Goal: Task Accomplishment & Management: Manage account settings

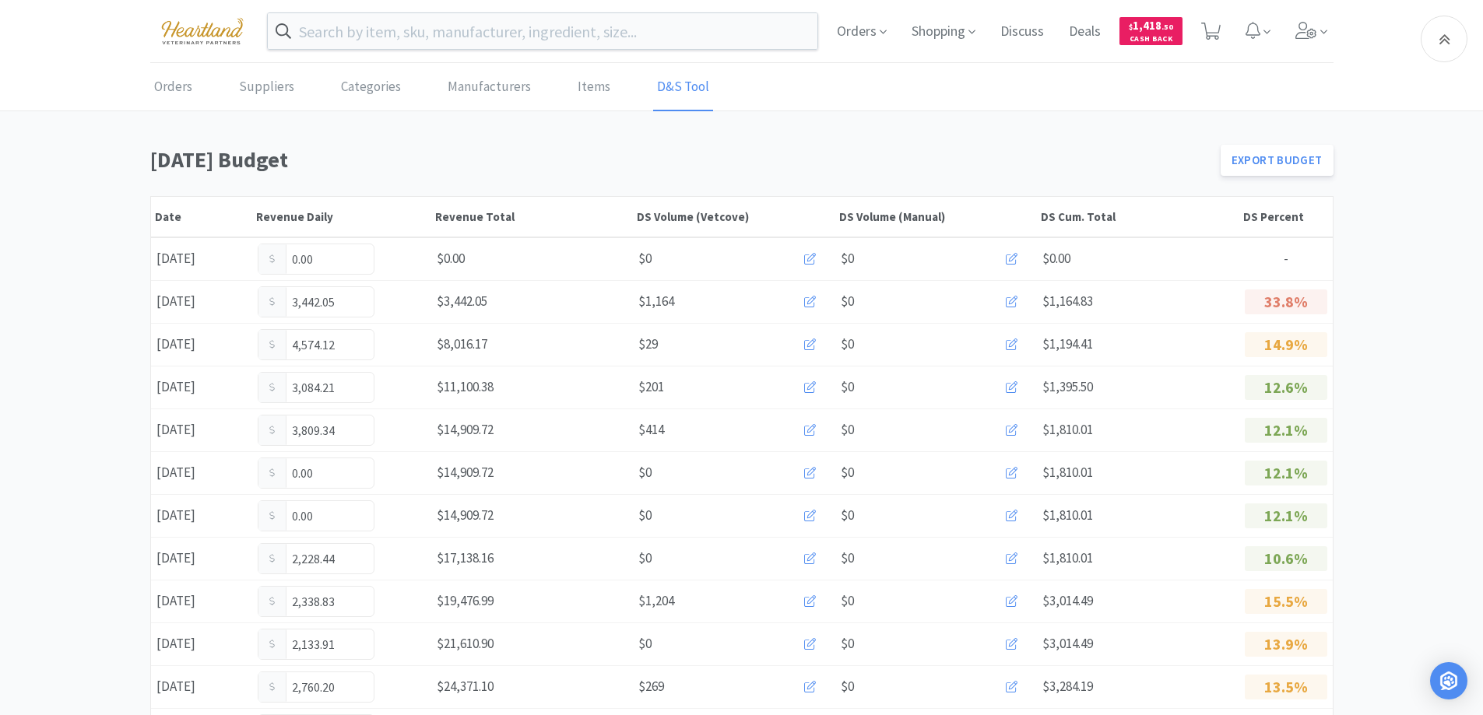
scroll to position [854, 0]
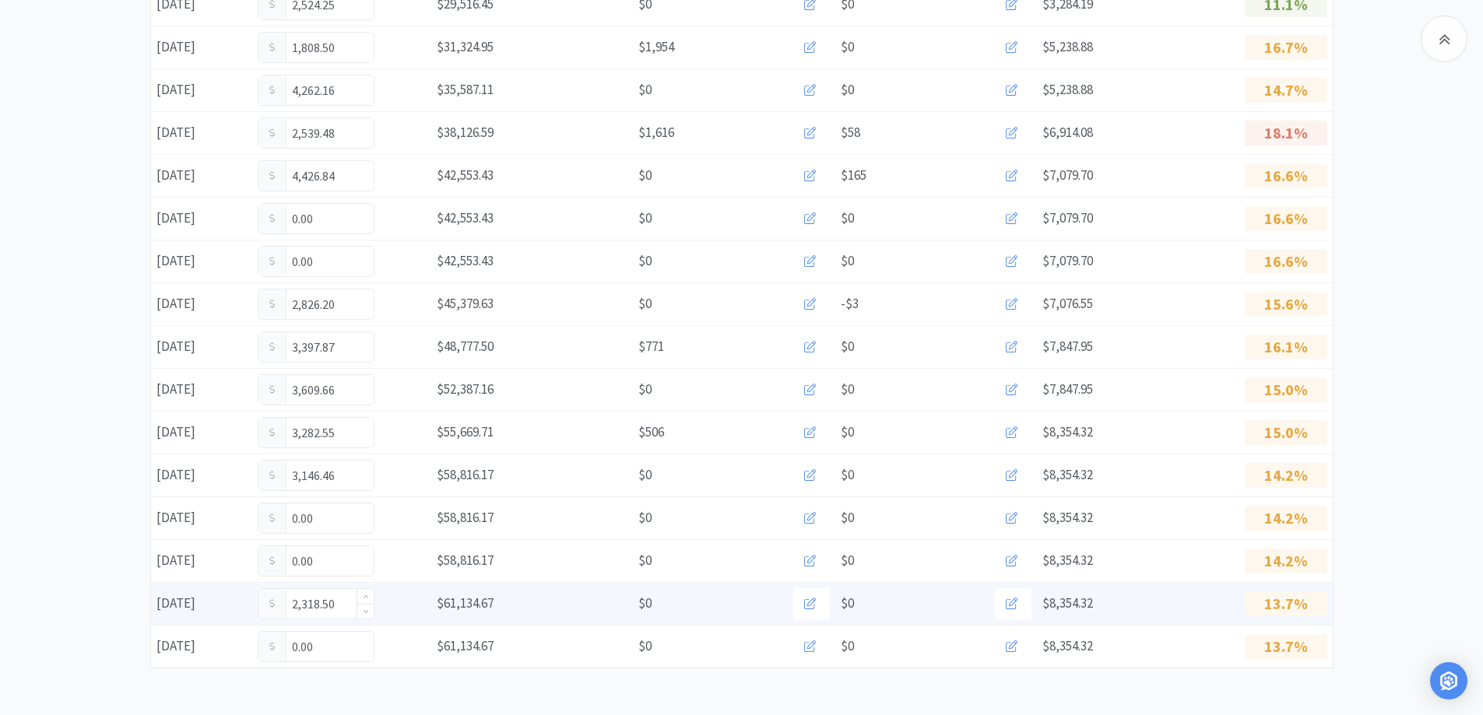
click at [339, 602] on input "2,318.50" at bounding box center [315, 604] width 115 height 30
type input "2"
click at [339, 601] on input "0.00" at bounding box center [315, 604] width 115 height 30
type input "0"
type input "2,974.20"
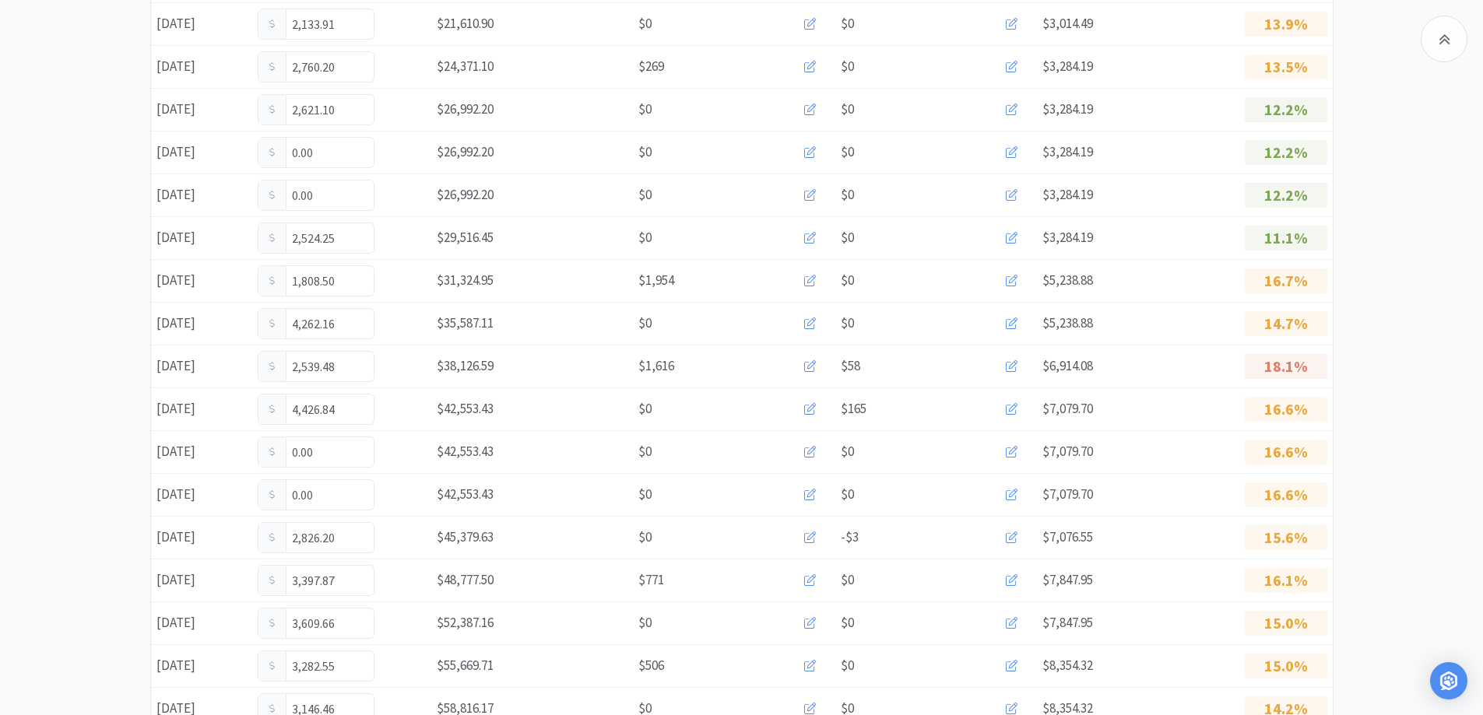
scroll to position [542, 0]
